Goal: Task Accomplishment & Management: Manage account settings

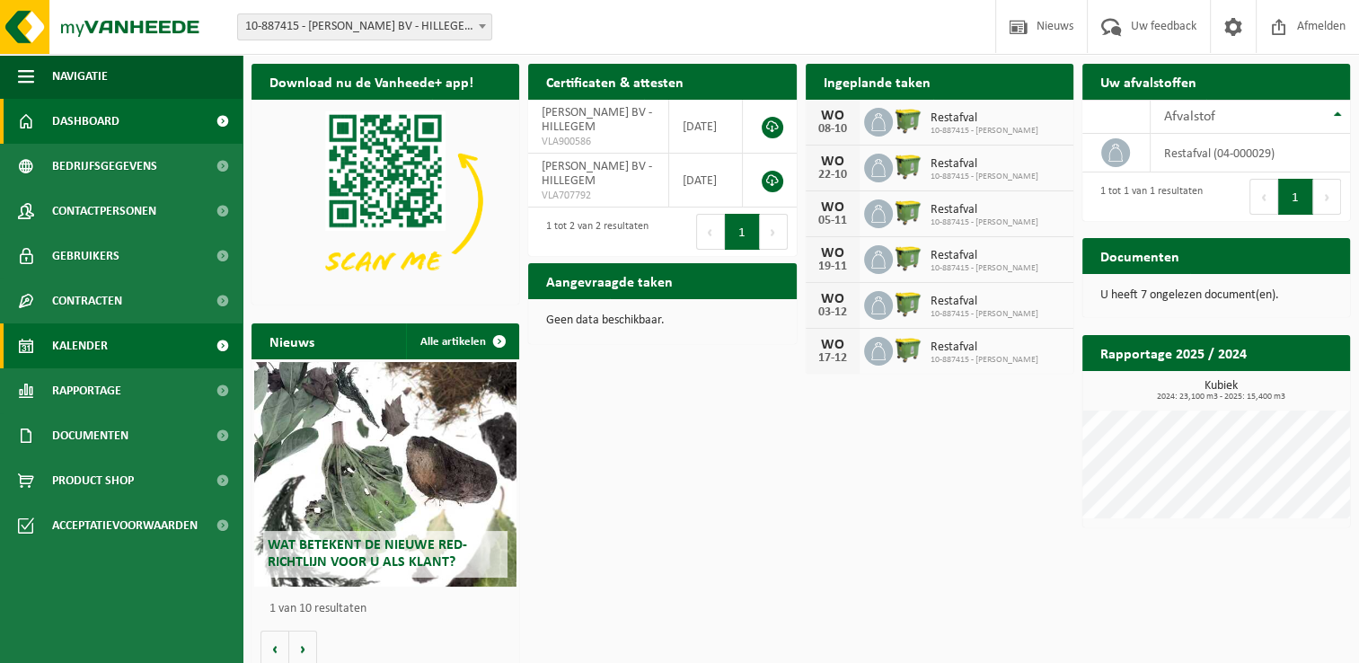
click at [103, 351] on span "Kalender" at bounding box center [80, 345] width 56 height 45
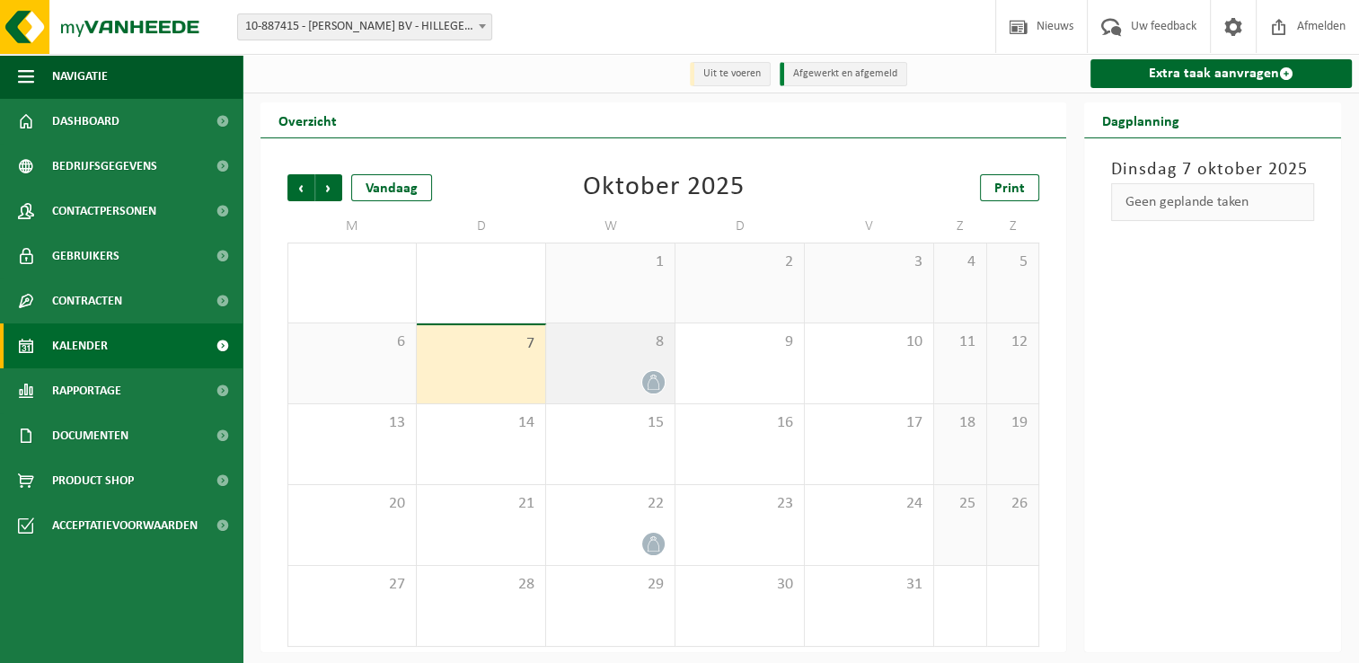
click at [649, 374] on span at bounding box center [653, 382] width 22 height 22
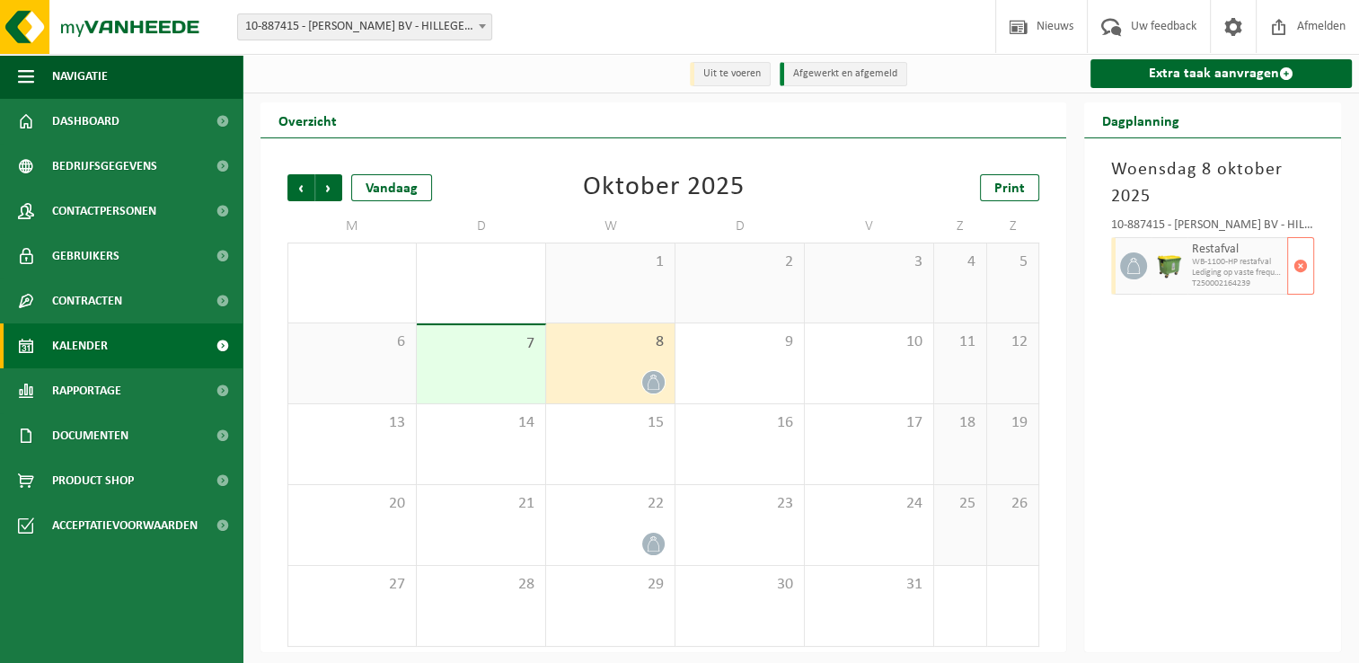
drag, startPoint x: 649, startPoint y: 374, endPoint x: 1145, endPoint y: 266, distance: 507.4
drag, startPoint x: 1145, startPoint y: 266, endPoint x: 1297, endPoint y: 267, distance: 151.8
click at [1297, 267] on span "button" at bounding box center [1301, 266] width 14 height 36
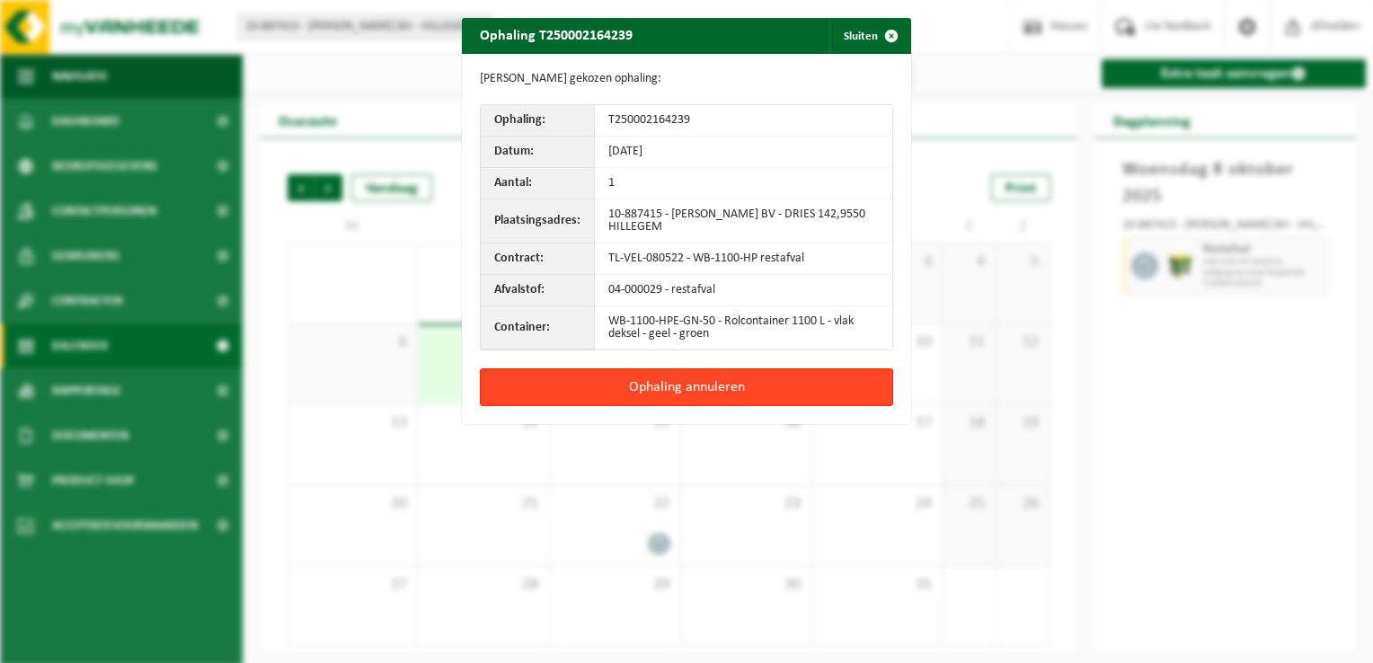
click at [643, 386] on button "Ophaling annuleren" at bounding box center [686, 387] width 413 height 38
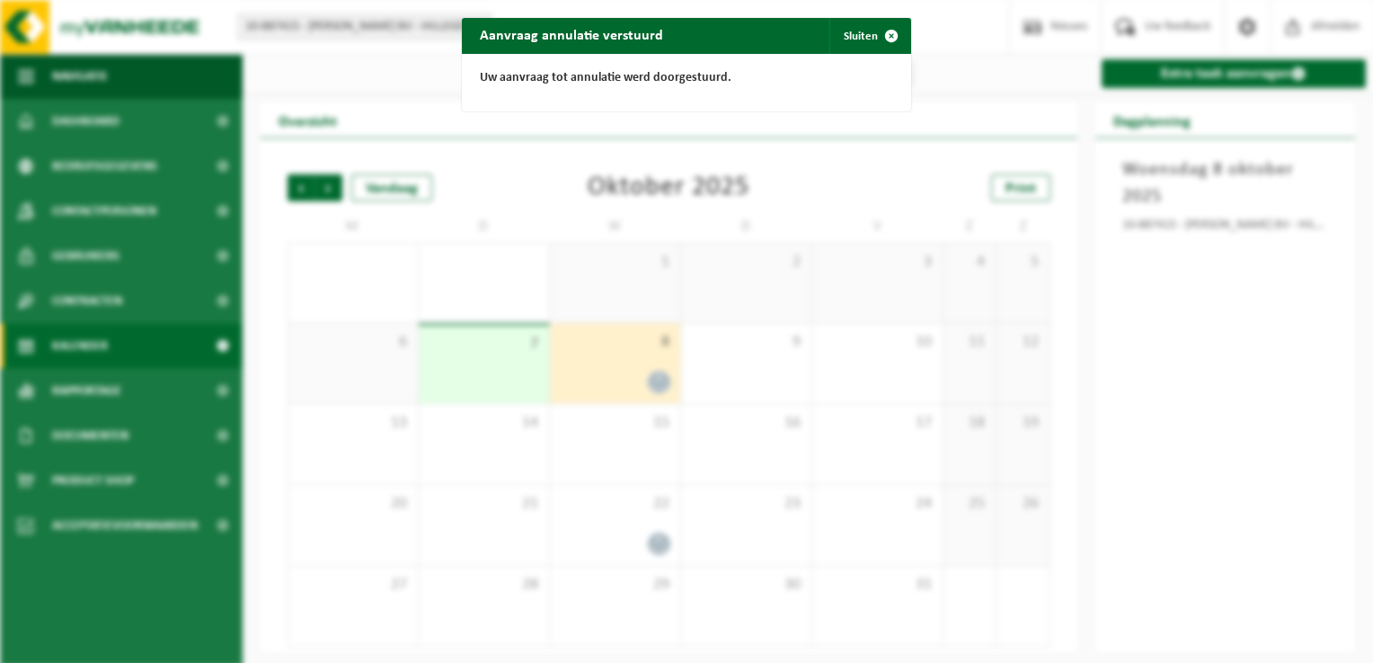
click at [1169, 418] on div "Aanvraag annulatie verstuurd Sluiten Uw aanvraag tot annulatie werd doorgestuur…" at bounding box center [686, 331] width 1373 height 663
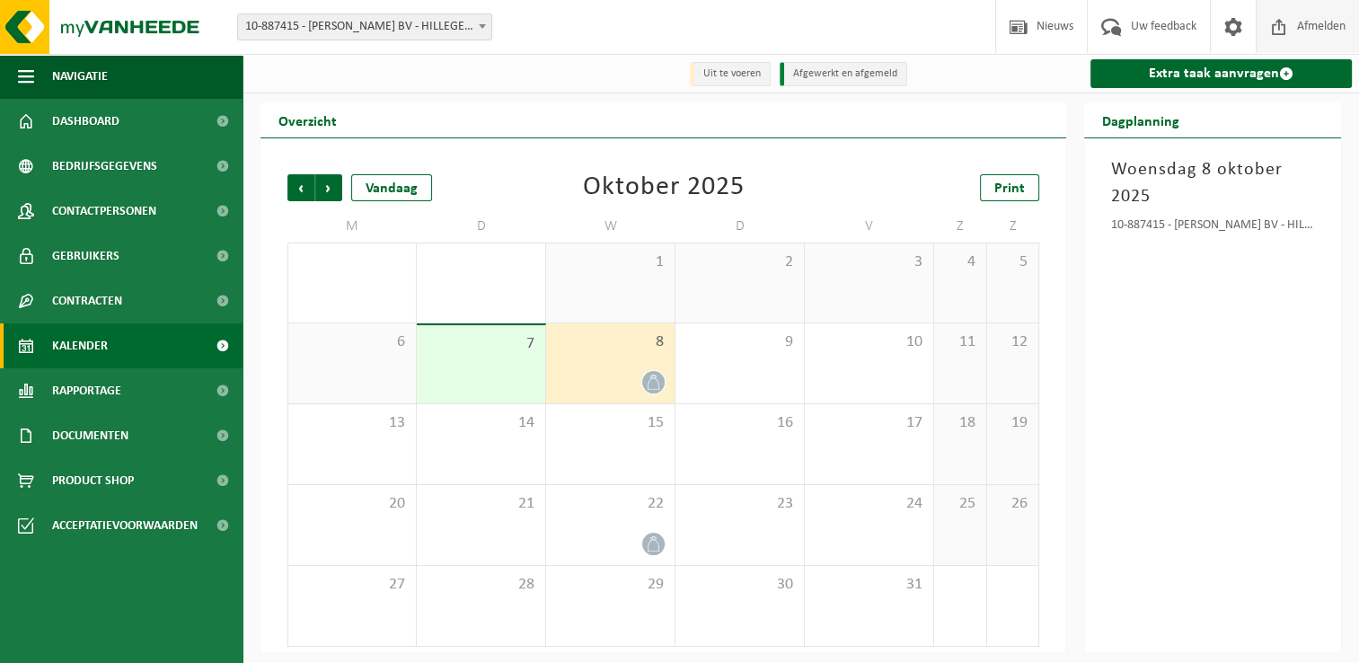
click at [1311, 30] on span "Afmelden" at bounding box center [1321, 26] width 57 height 53
